Goal: Task Accomplishment & Management: Use online tool/utility

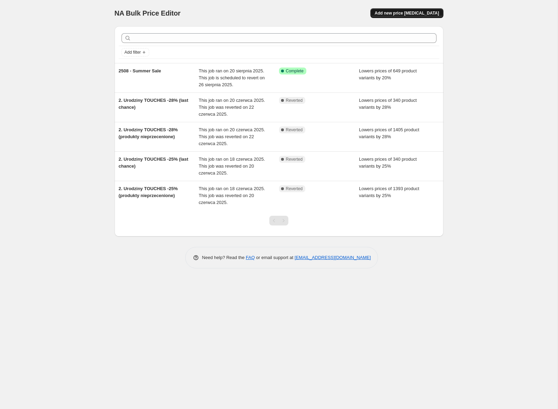
click at [392, 11] on span "Add new price change job" at bounding box center [406, 13] width 64 height 6
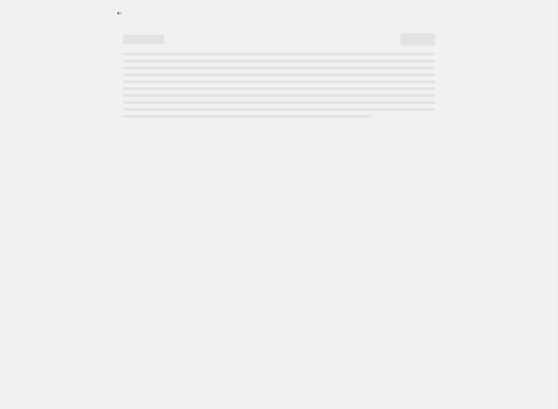
select select "percentage"
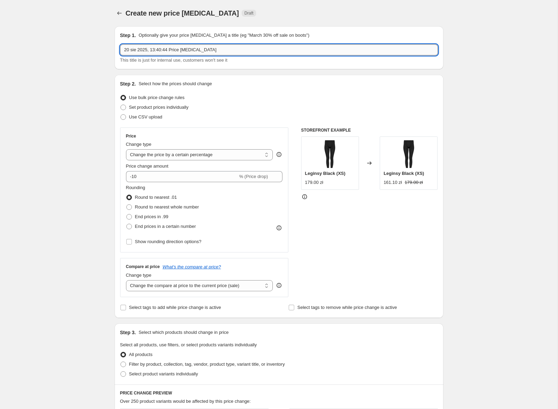
click at [166, 50] on input "20 sie 2025, 13:40:44 Price change job" at bounding box center [279, 49] width 318 height 11
type input "2508 - Summers Sale - Dobitka"
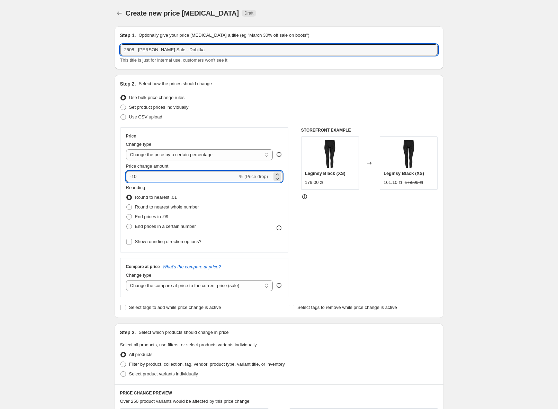
click at [145, 174] on input "-10" at bounding box center [182, 176] width 112 height 11
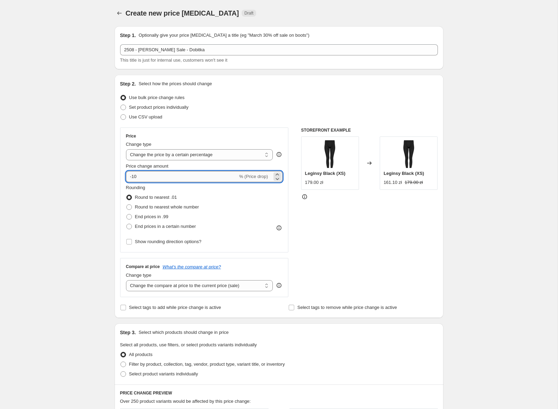
click at [145, 174] on input "-10" at bounding box center [182, 176] width 112 height 11
type input "-20"
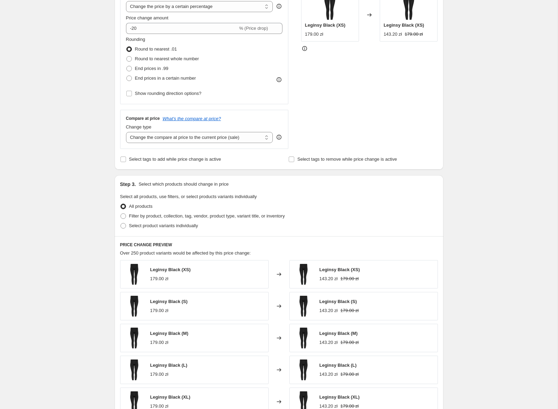
scroll to position [152, 0]
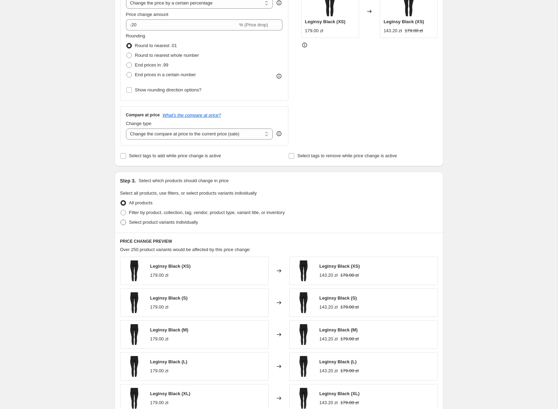
click at [143, 224] on span "Select product variants individually" at bounding box center [163, 221] width 69 height 5
click at [121, 220] on input "Select product variants individually" at bounding box center [120, 219] width 0 height 0
radio input "true"
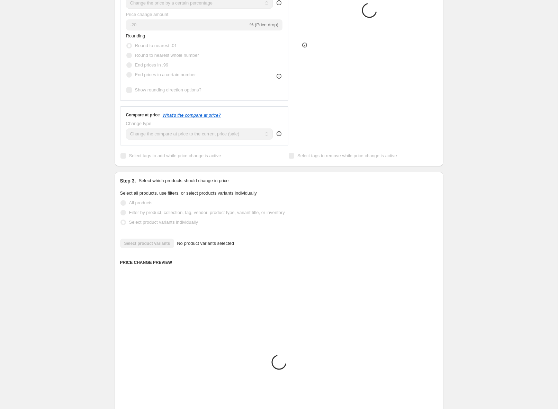
scroll to position [130, 0]
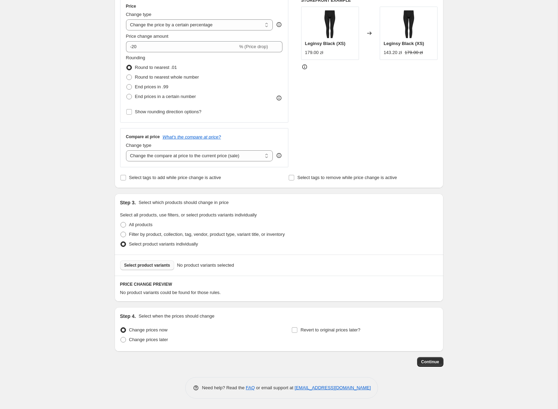
click at [150, 267] on span "Select product variants" at bounding box center [147, 265] width 46 height 6
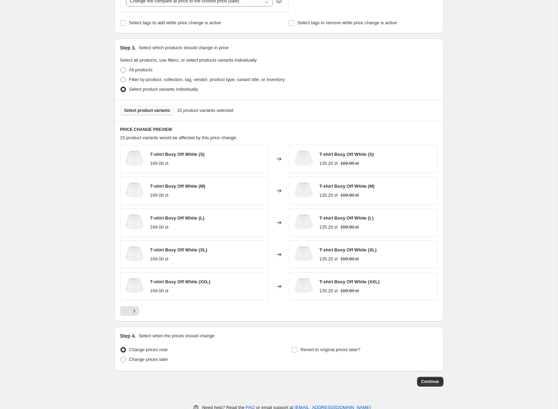
scroll to position [304, 0]
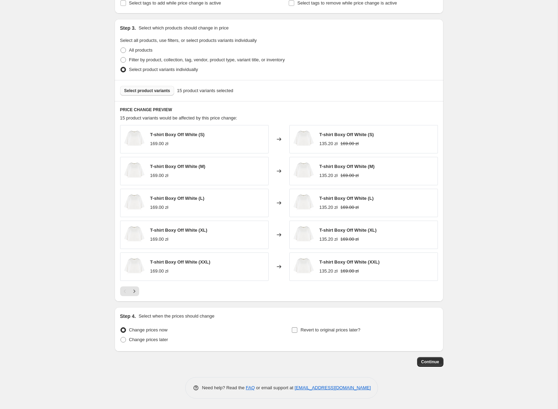
drag, startPoint x: 313, startPoint y: 330, endPoint x: 308, endPoint y: 329, distance: 5.5
click at [313, 330] on span "Revert to original prices later?" at bounding box center [330, 329] width 60 height 5
click at [297, 330] on input "Revert to original prices later?" at bounding box center [295, 330] width 6 height 6
checkbox input "true"
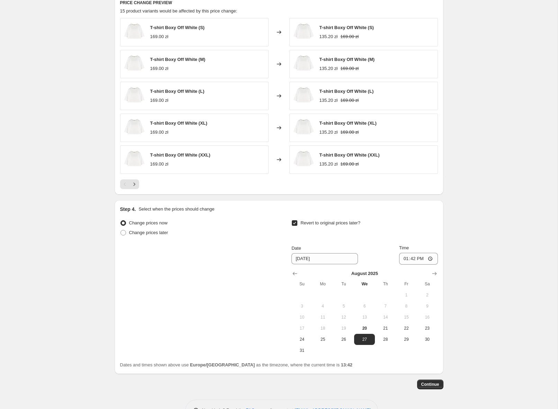
scroll to position [411, 0]
click at [434, 274] on icon "Show next month, September 2025" at bounding box center [434, 272] width 4 height 3
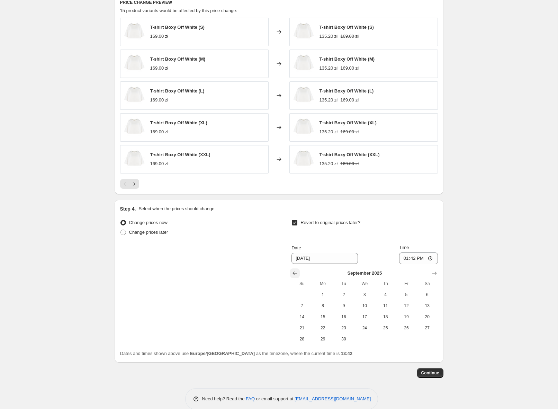
click at [292, 273] on icon "Show previous month, August 2025" at bounding box center [294, 272] width 7 height 7
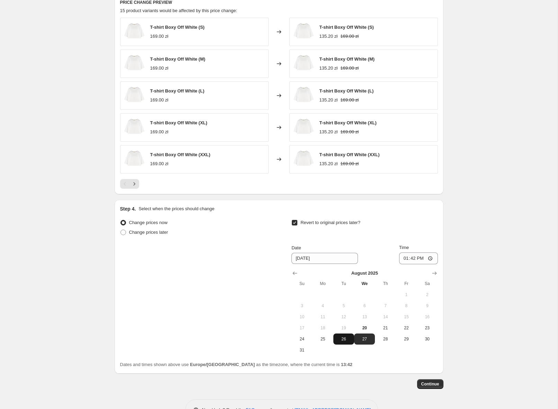
click at [337, 336] on span "26" at bounding box center [343, 339] width 15 height 6
type input "8/26/2025"
click at [414, 261] on input "13:42" at bounding box center [418, 258] width 39 height 12
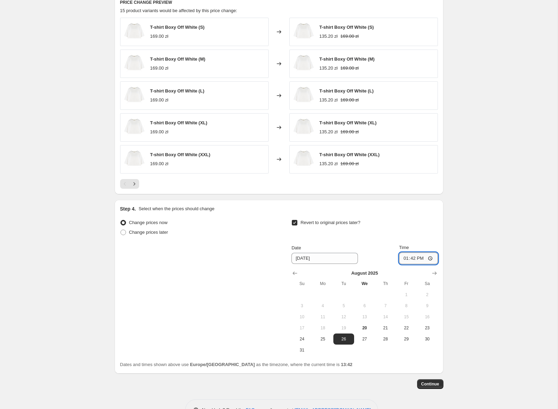
click at [415, 259] on input "13:42" at bounding box center [418, 258] width 39 height 12
type input "23:59"
click at [137, 183] on icon "Next" at bounding box center [134, 183] width 7 height 7
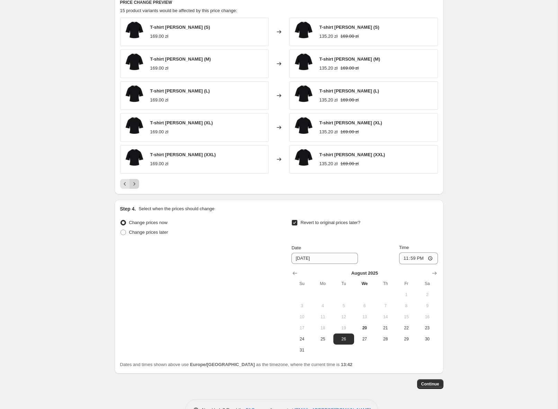
click at [137, 183] on icon "Next" at bounding box center [134, 183] width 7 height 7
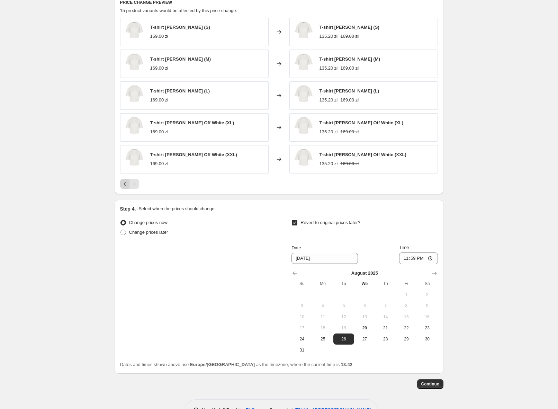
click at [127, 184] on icon "Previous" at bounding box center [124, 183] width 7 height 7
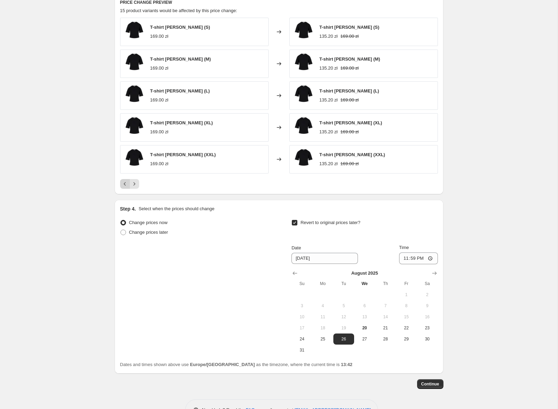
click at [127, 184] on icon "Previous" at bounding box center [124, 183] width 7 height 7
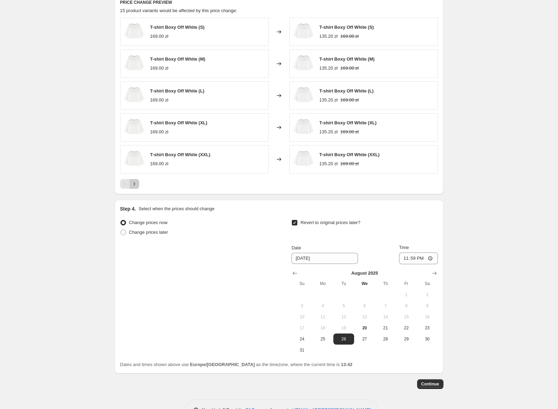
click at [137, 184] on icon "Next" at bounding box center [134, 183] width 7 height 7
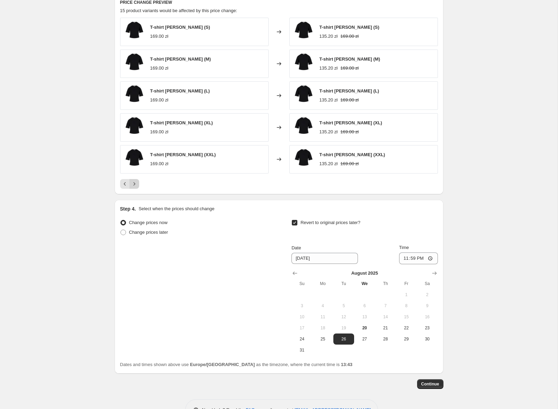
click at [137, 184] on icon "Next" at bounding box center [134, 183] width 7 height 7
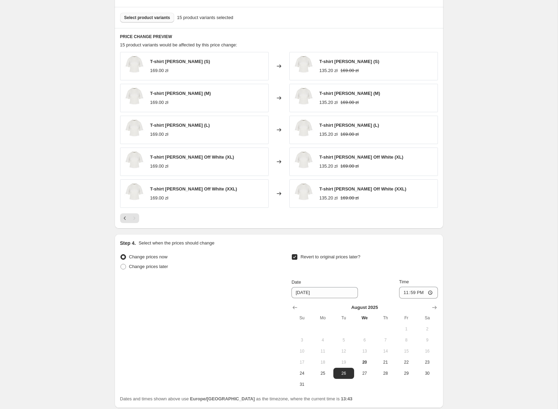
scroll to position [372, 0]
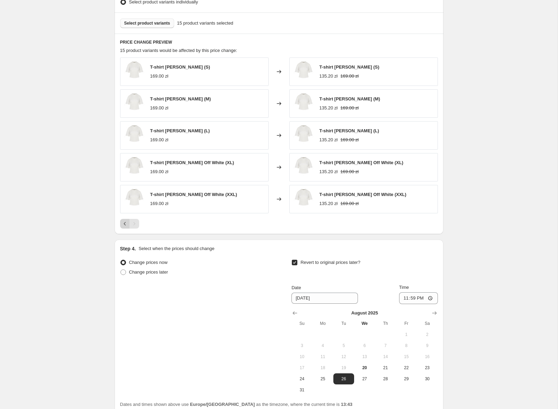
click at [122, 220] on icon "Previous" at bounding box center [124, 223] width 7 height 7
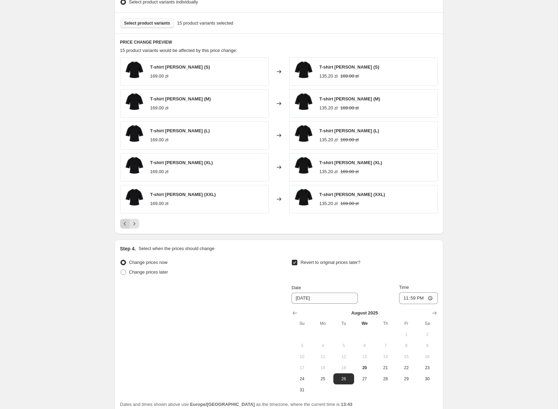
click at [123, 221] on icon "Previous" at bounding box center [124, 223] width 7 height 7
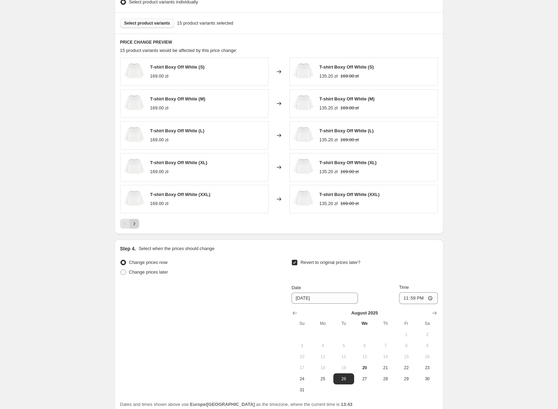
click at [134, 222] on icon "Next" at bounding box center [134, 223] width 2 height 3
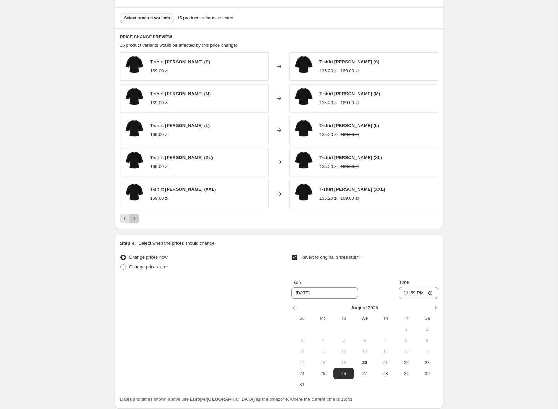
click at [134, 222] on div "PRICE CHANGE PREVIEW 15 product variants would be affected by this price change…" at bounding box center [278, 128] width 329 height 200
click at [134, 222] on button "Next" at bounding box center [134, 218] width 10 height 10
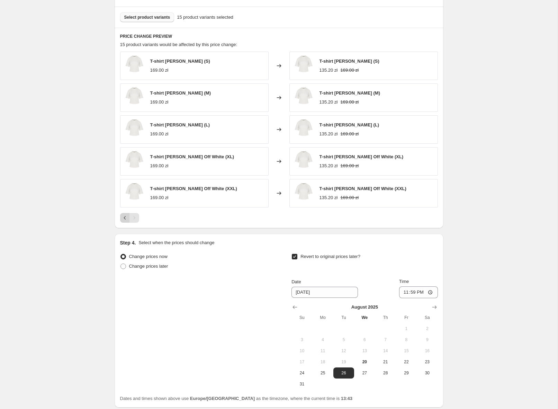
click at [124, 218] on icon "Previous" at bounding box center [124, 217] width 2 height 3
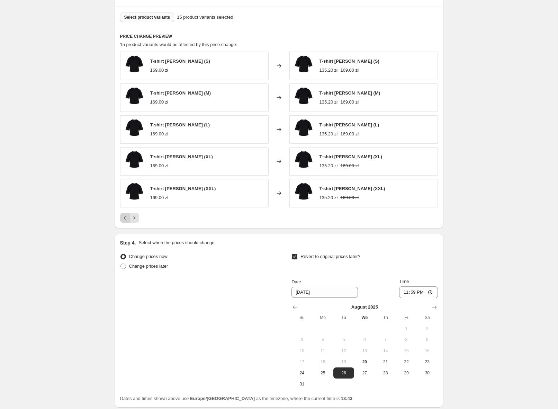
click at [124, 218] on icon "Previous" at bounding box center [124, 217] width 2 height 3
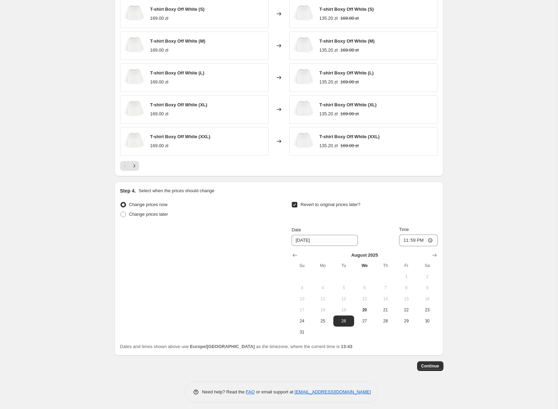
scroll to position [433, 0]
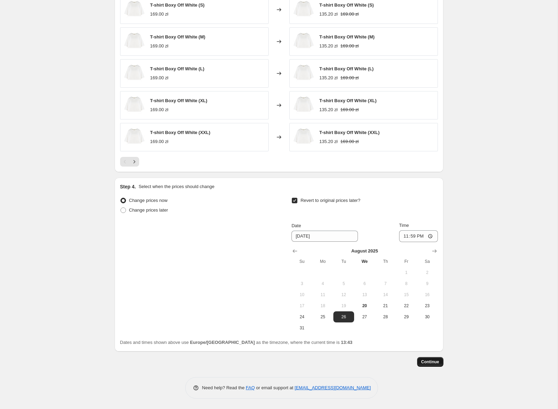
click at [426, 361] on span "Continue" at bounding box center [430, 362] width 18 height 6
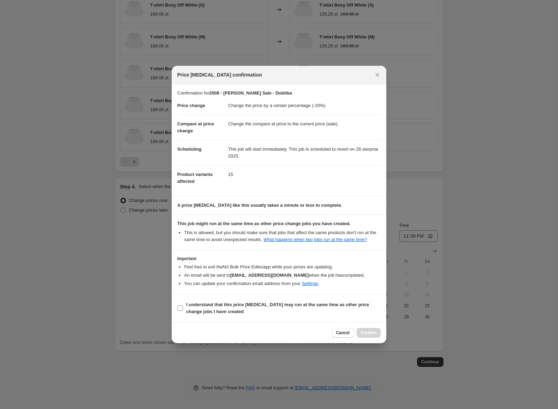
click at [254, 310] on b "I understand that this price change job may run at the same time as other price…" at bounding box center [277, 308] width 183 height 12
click at [183, 310] on input "I understand that this price change job may run at the same time as other price…" at bounding box center [180, 308] width 6 height 6
checkbox input "true"
click at [362, 335] on span "Confirm" at bounding box center [368, 333] width 16 height 6
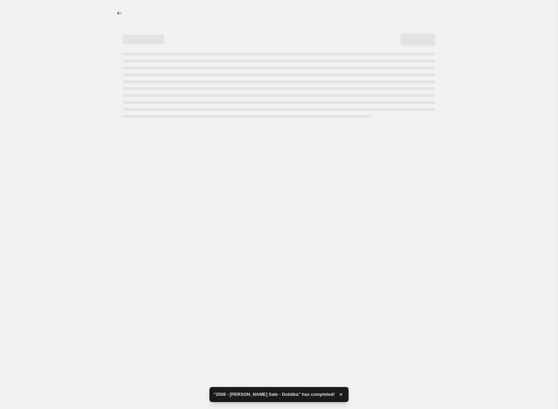
select select "percentage"
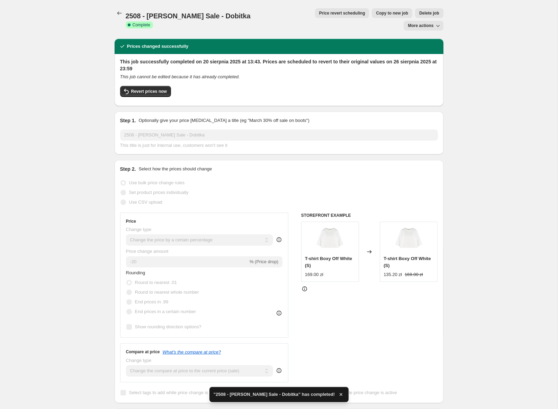
click at [123, 13] on button "Price change jobs" at bounding box center [119, 13] width 10 height 10
